Goal: Task Accomplishment & Management: Use online tool/utility

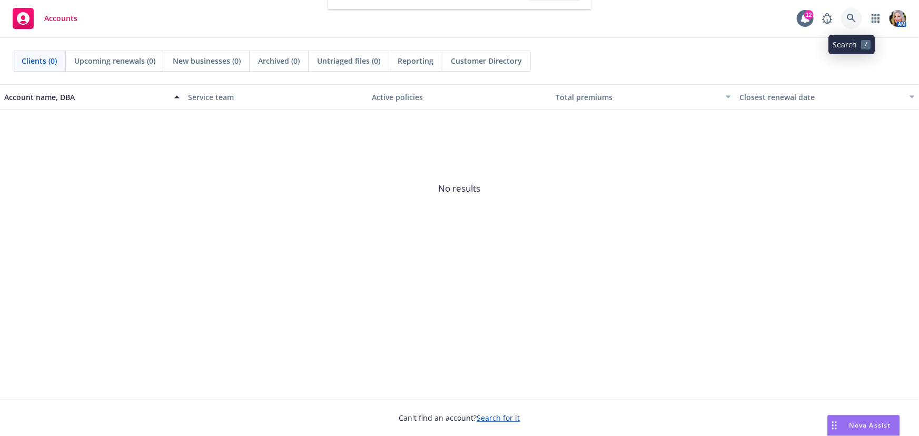
click at [851, 21] on icon at bounding box center [850, 18] width 9 height 9
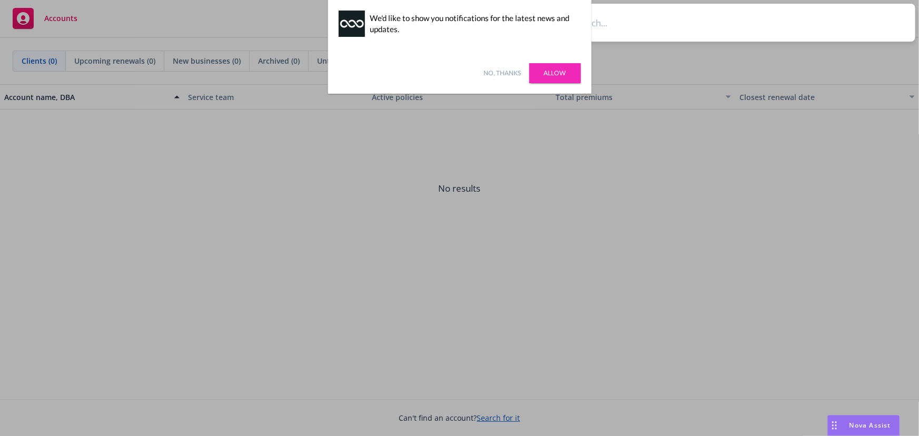
click at [547, 71] on link "Allow" at bounding box center [555, 73] width 52 height 20
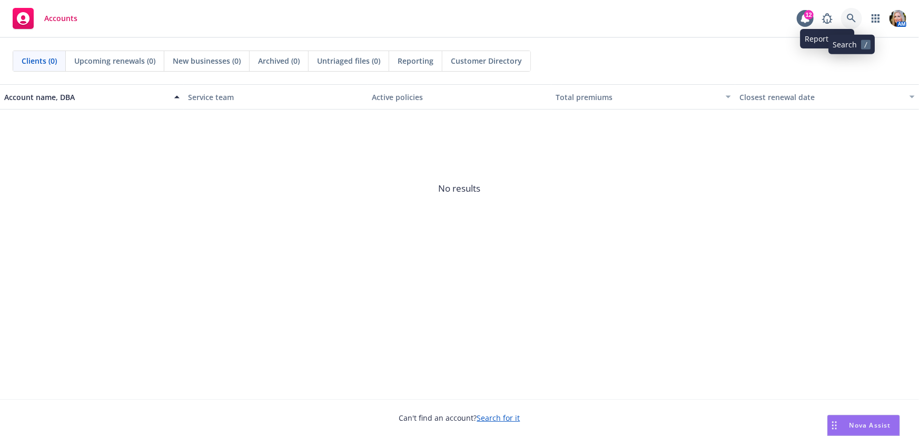
click at [847, 14] on icon at bounding box center [850, 18] width 9 height 9
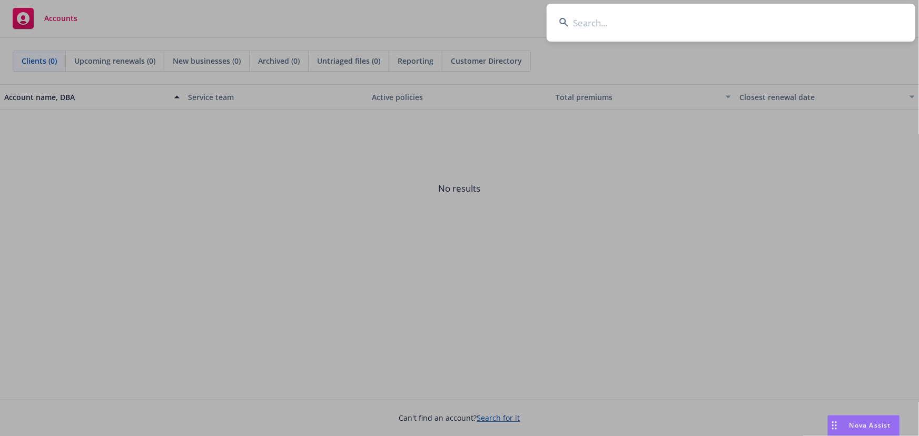
click at [578, 19] on input at bounding box center [730, 23] width 368 height 38
type input "l"
type input "revation"
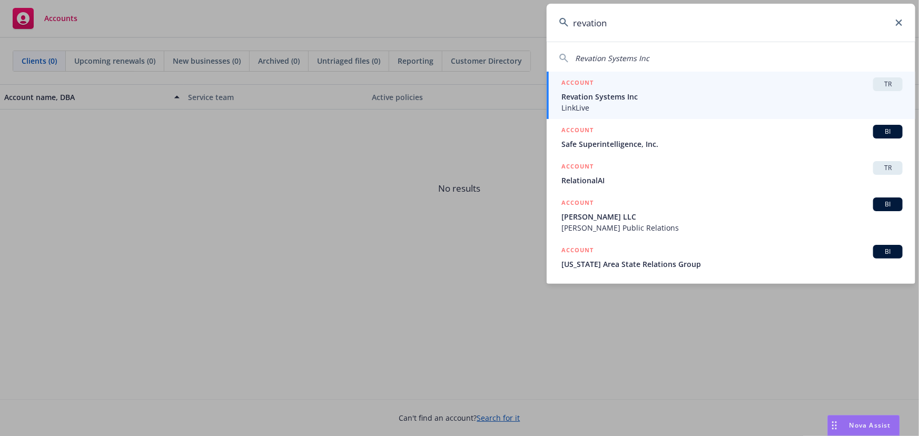
click at [638, 86] on div "ACCOUNT TR" at bounding box center [731, 84] width 341 height 14
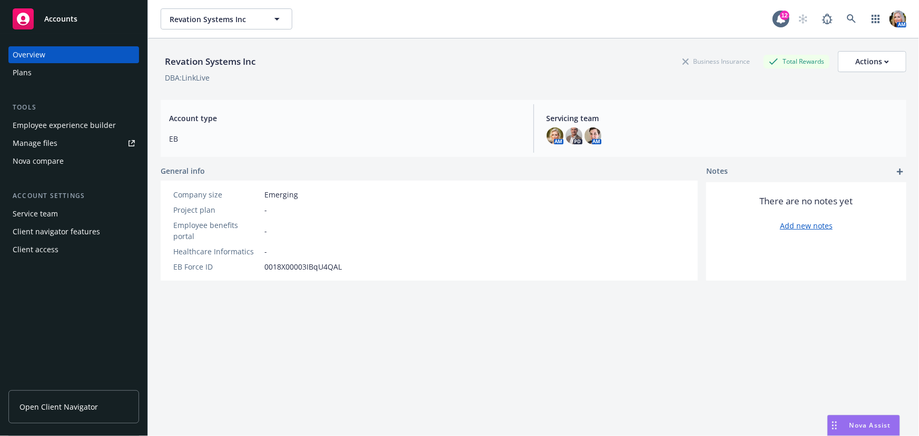
click at [45, 145] on div "Manage files" at bounding box center [35, 143] width 45 height 17
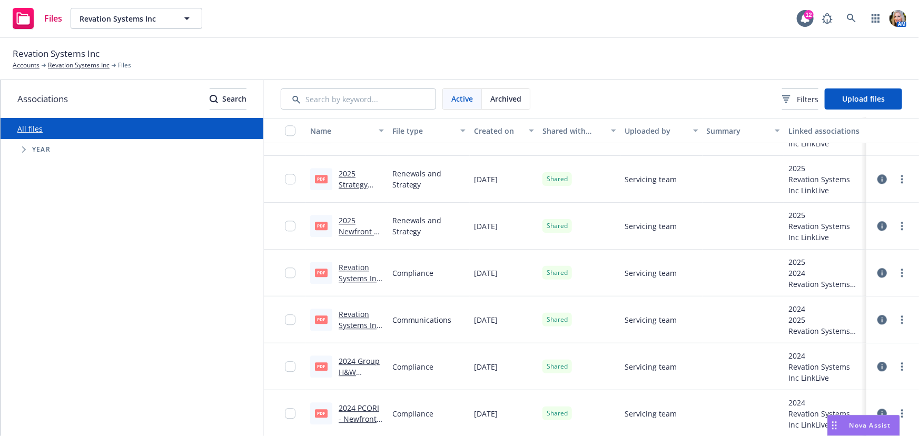
scroll to position [1332, 0]
click at [853, 103] on span "Upload files" at bounding box center [863, 99] width 43 height 10
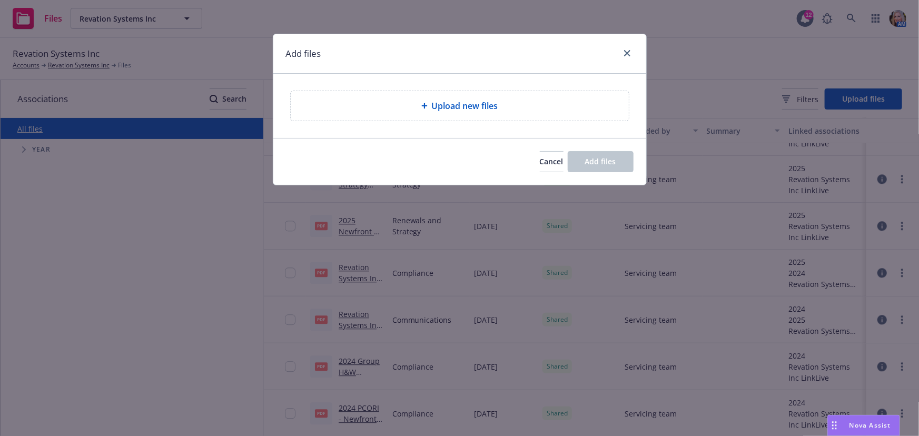
click at [516, 111] on div "Upload new files" at bounding box center [459, 105] width 321 height 13
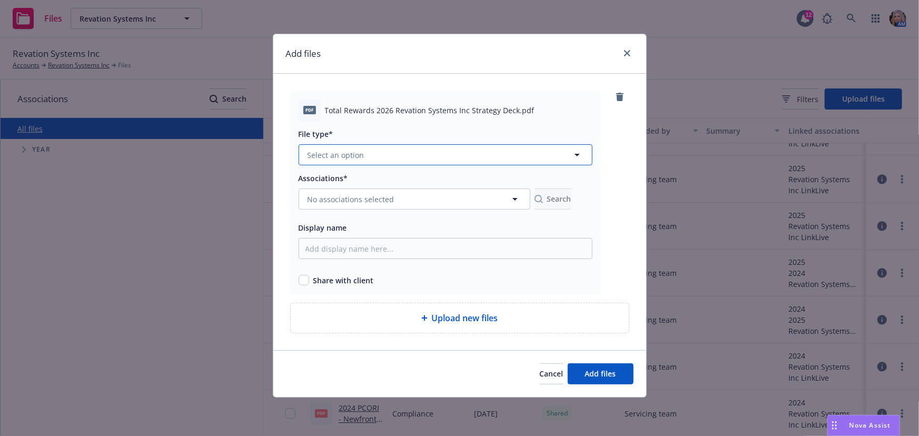
click at [346, 159] on span "Select an option" at bounding box center [335, 154] width 57 height 11
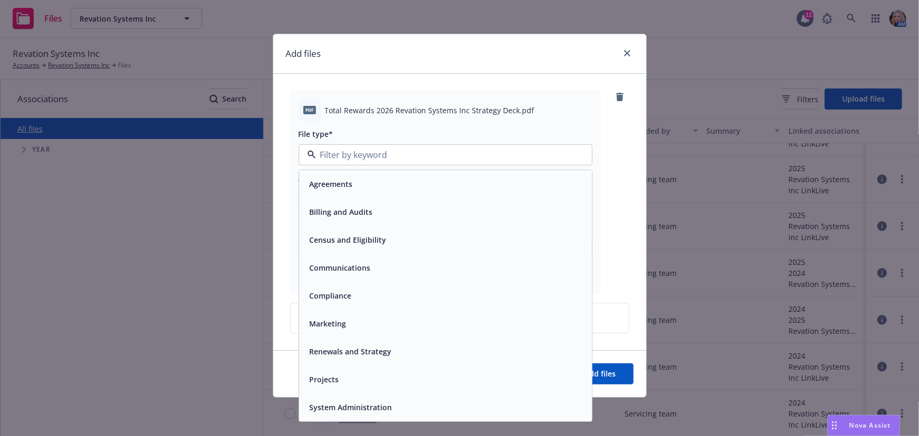
click at [400, 355] on div "Renewals and Strategy" at bounding box center [445, 351] width 280 height 15
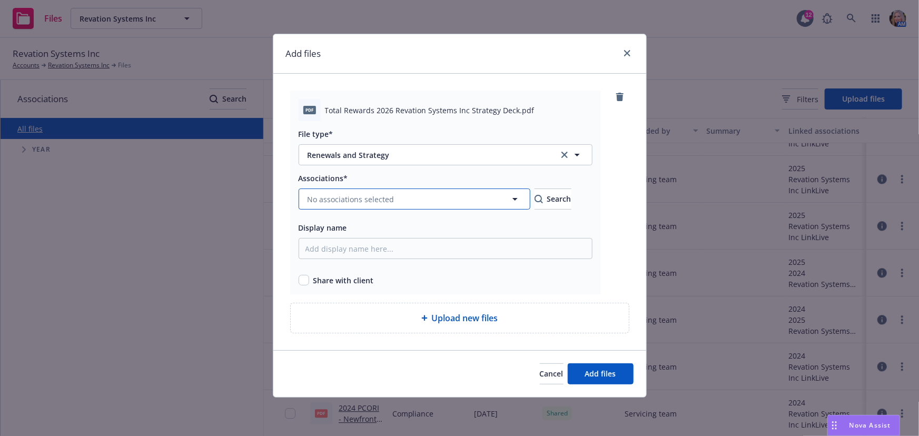
click at [405, 201] on button "No associations selected" at bounding box center [414, 198] width 232 height 21
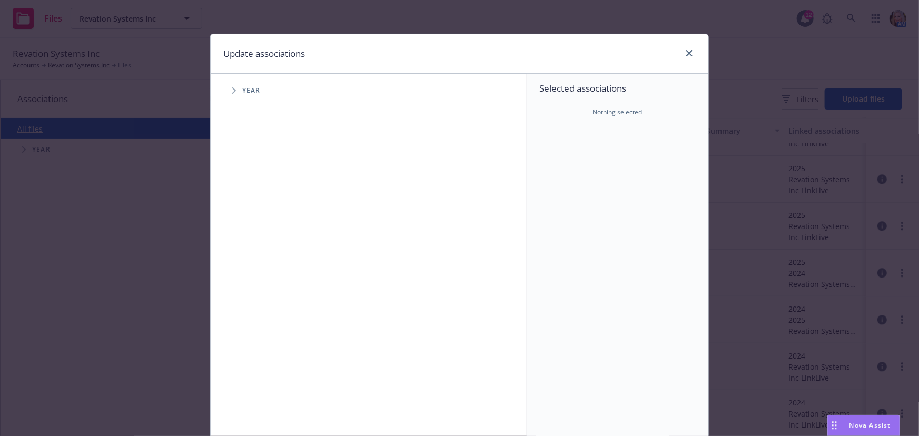
click at [232, 89] on icon "Tree Example" at bounding box center [234, 90] width 4 height 6
click at [255, 257] on input "Tree Example" at bounding box center [260, 259] width 11 height 11
checkbox input "true"
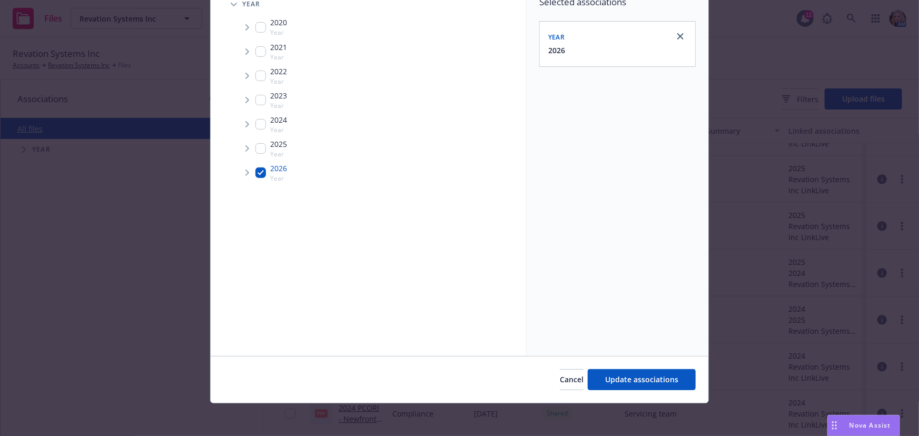
scroll to position [87, 0]
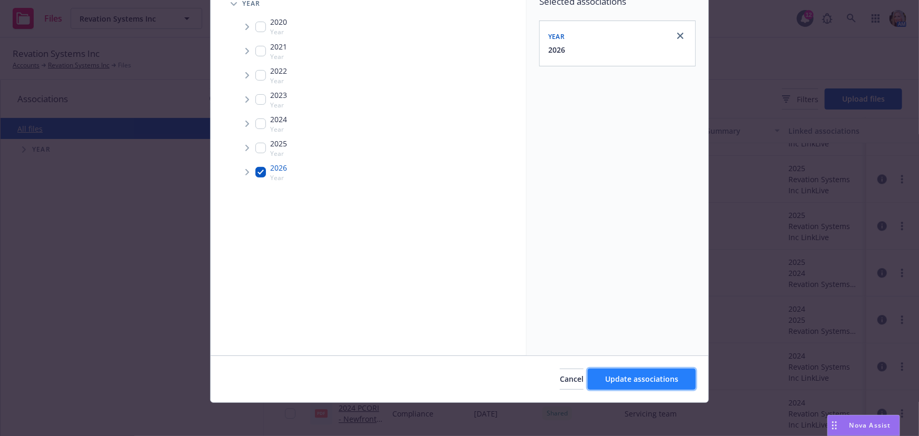
click at [617, 385] on button "Update associations" at bounding box center [641, 378] width 108 height 21
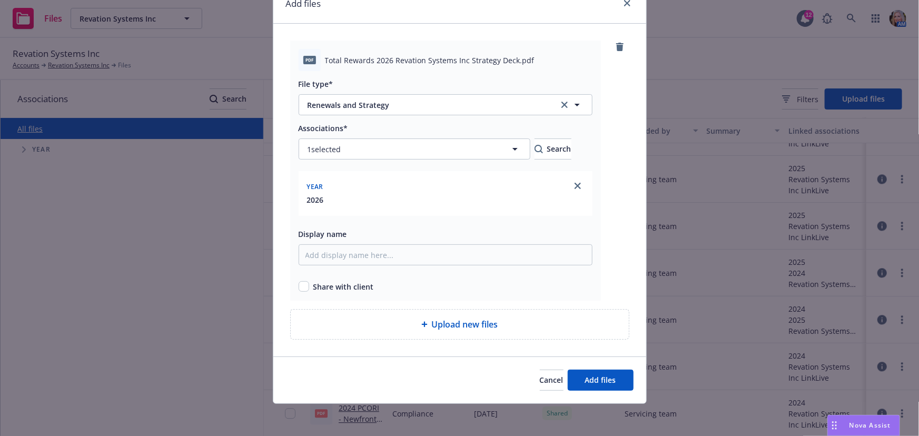
scroll to position [51, 0]
click at [318, 254] on input "Display name" at bounding box center [445, 253] width 294 height 21
click at [507, 59] on span "Total Rewards 2026 Revation Systems Inc Strategy Deck.pdf" at bounding box center [429, 59] width 209 height 11
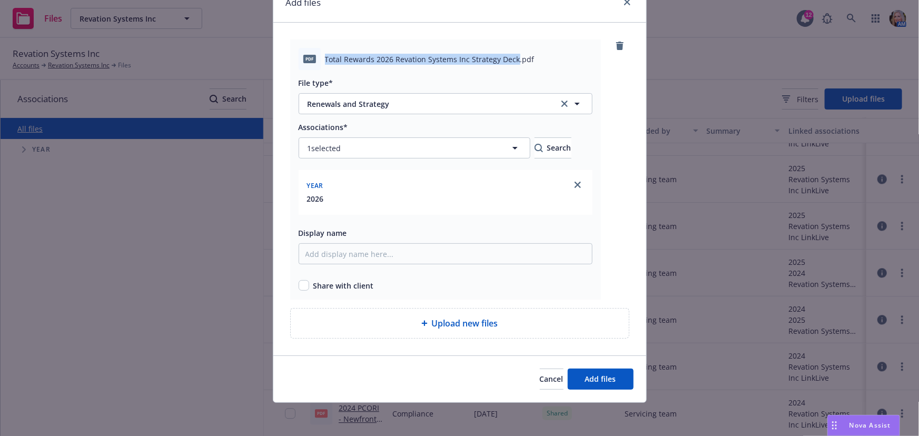
drag, startPoint x: 510, startPoint y: 60, endPoint x: 316, endPoint y: 59, distance: 194.2
click at [316, 59] on div "pdf Total Rewards 2026 Revation Systems Inc Strategy Deck.pdf" at bounding box center [445, 59] width 294 height 22
copy div "Total Rewards 2026 Revation Systems Inc Strategy Deck"
click at [326, 258] on input "Display name" at bounding box center [445, 253] width 294 height 21
paste input "Total Rewards 2026 Revation Systems Inc Strategy Deck"
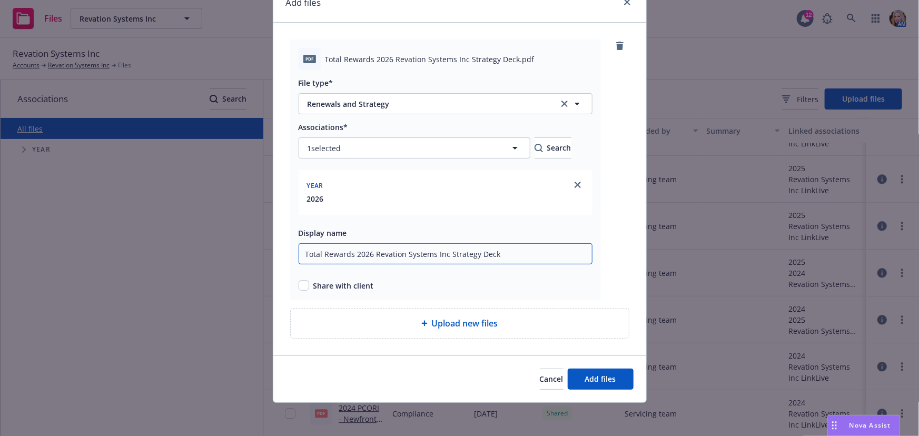
type input "Total Rewards 2026 Revation Systems Inc Strategy Deck"
click at [298, 285] on input "checkbox" at bounding box center [303, 285] width 11 height 11
checkbox input "true"
click at [593, 381] on span "Add files" at bounding box center [600, 379] width 31 height 10
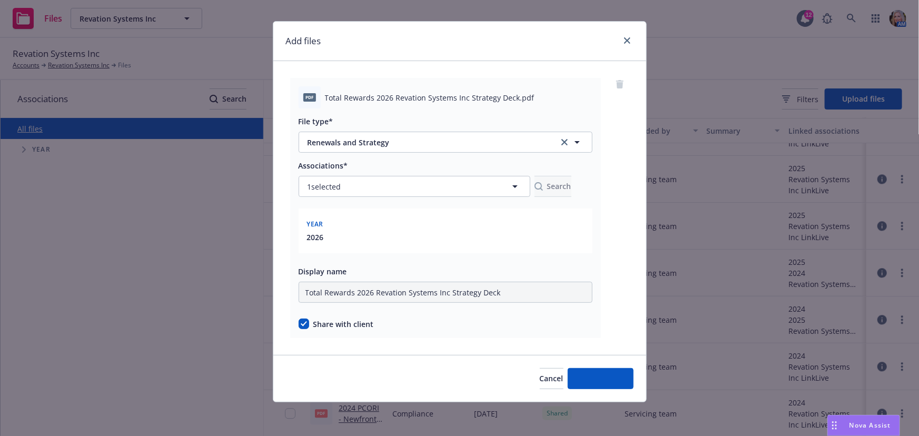
scroll to position [12, 0]
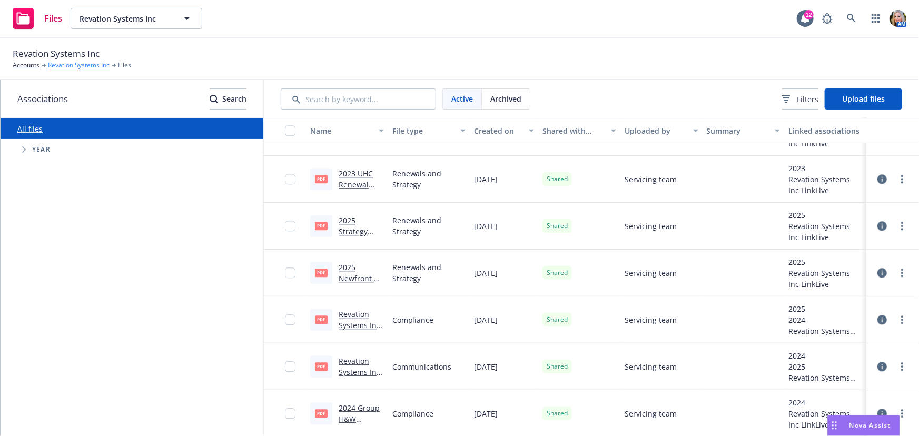
click at [62, 64] on link "Revation Systems Inc" at bounding box center [79, 65] width 62 height 9
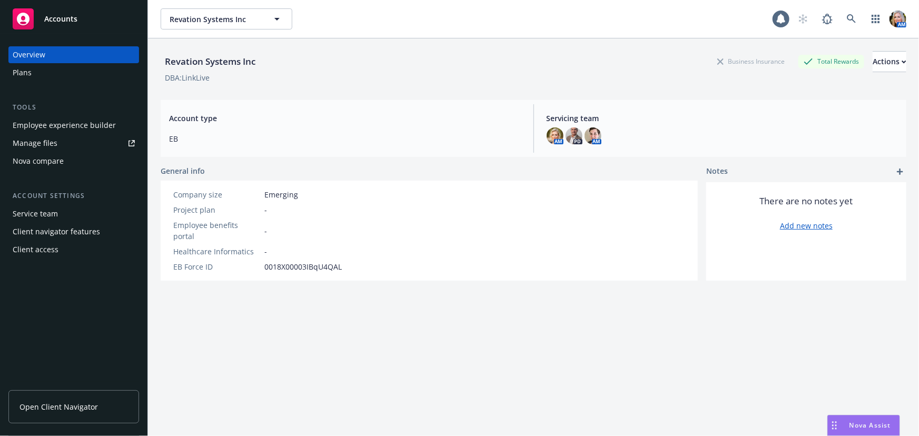
click at [45, 416] on link "Open Client Navigator" at bounding box center [73, 406] width 131 height 33
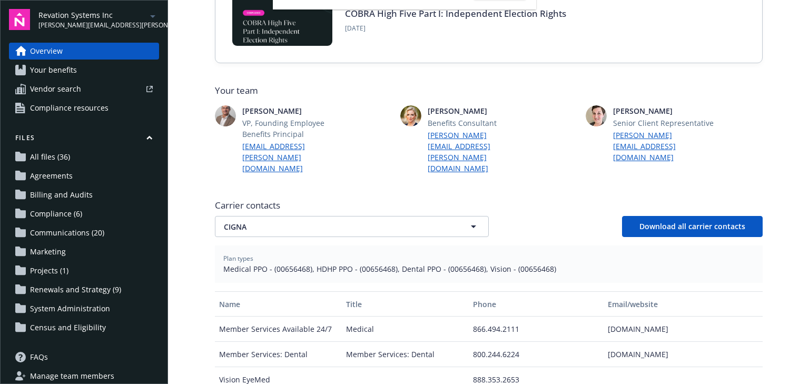
scroll to position [48, 0]
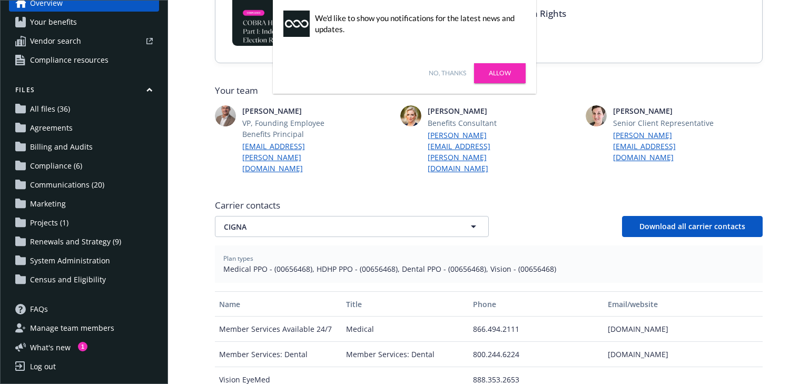
click at [61, 241] on span "Renewals and Strategy (9)" at bounding box center [75, 241] width 91 height 17
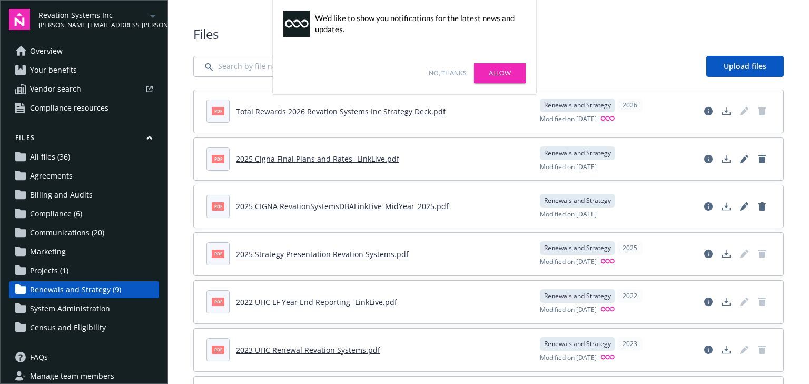
click at [502, 72] on link "Allow" at bounding box center [500, 73] width 52 height 20
